Goal: Use online tool/utility: Utilize a website feature to perform a specific function

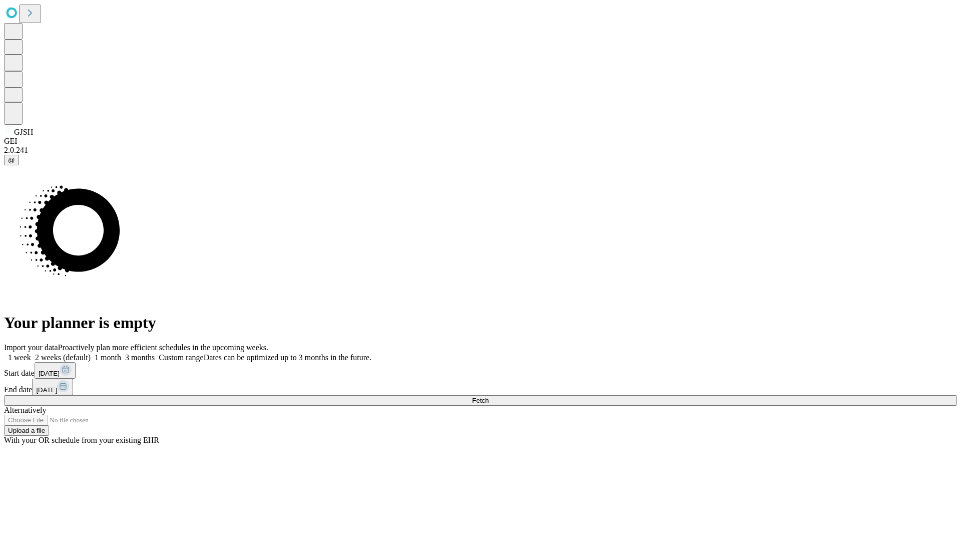
click at [489, 396] on span "Fetch" at bounding box center [480, 400] width 17 height 8
